Goal: Task Accomplishment & Management: Complete application form

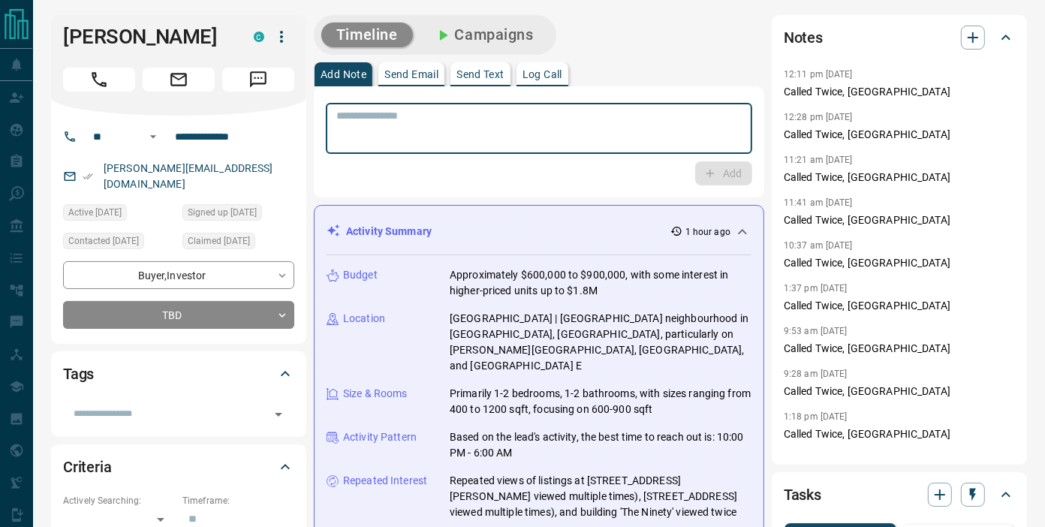
click at [557, 137] on textarea at bounding box center [539, 129] width 406 height 38
paste textarea "**********"
type textarea "**********"
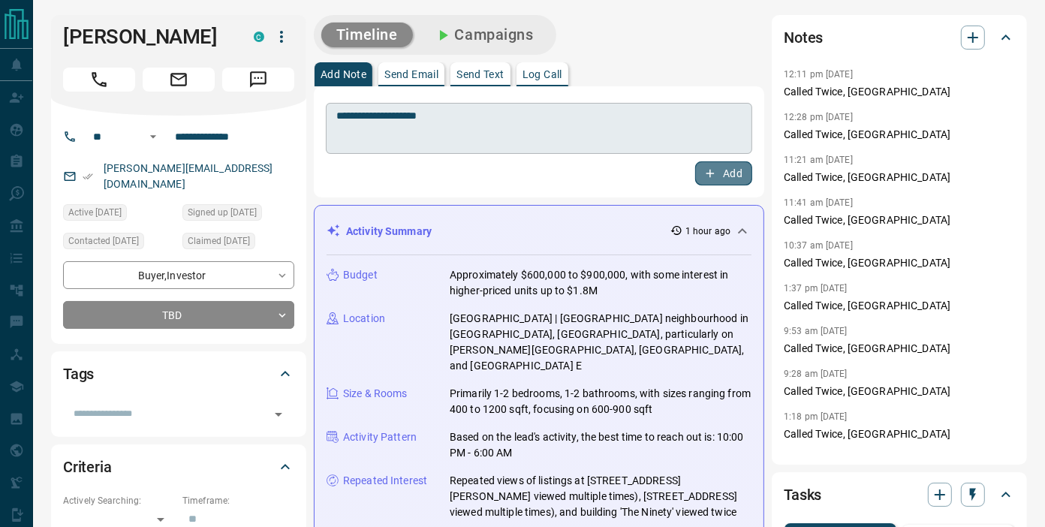
click at [695, 161] on button "Add" at bounding box center [723, 173] width 57 height 24
